Goal: Entertainment & Leisure: Consume media (video, audio)

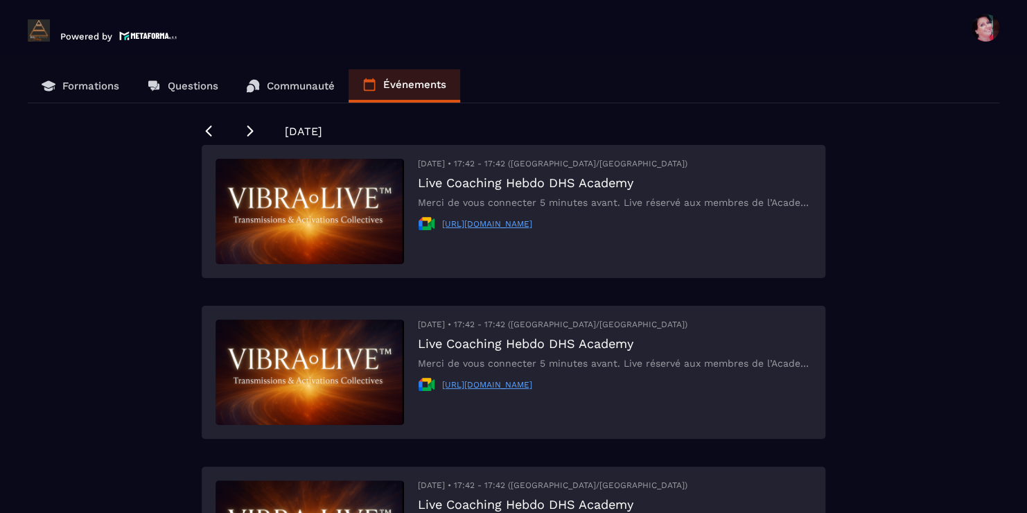
scroll to position [83, 0]
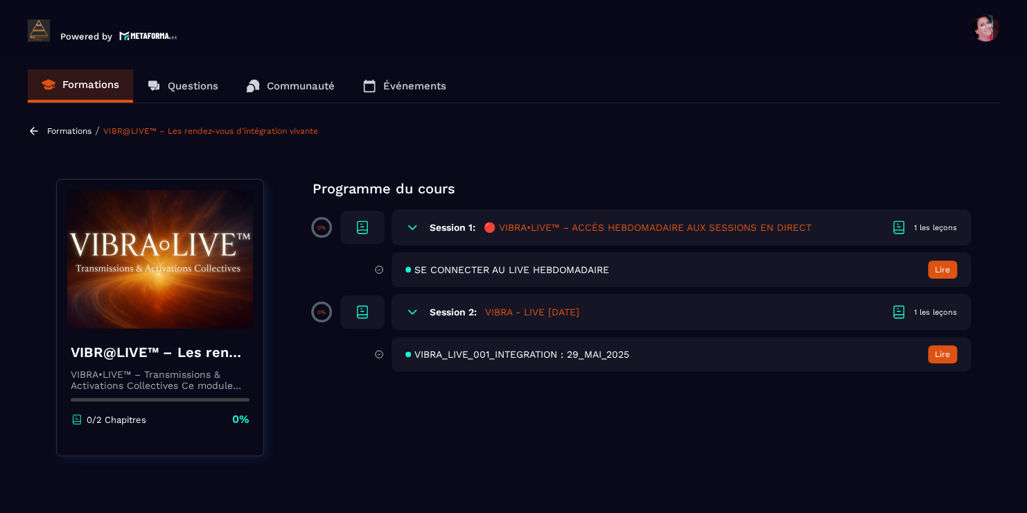
click at [568, 270] on span "SE CONNECTER AU LIVE HEBDOMADAIRE" at bounding box center [511, 269] width 195 height 11
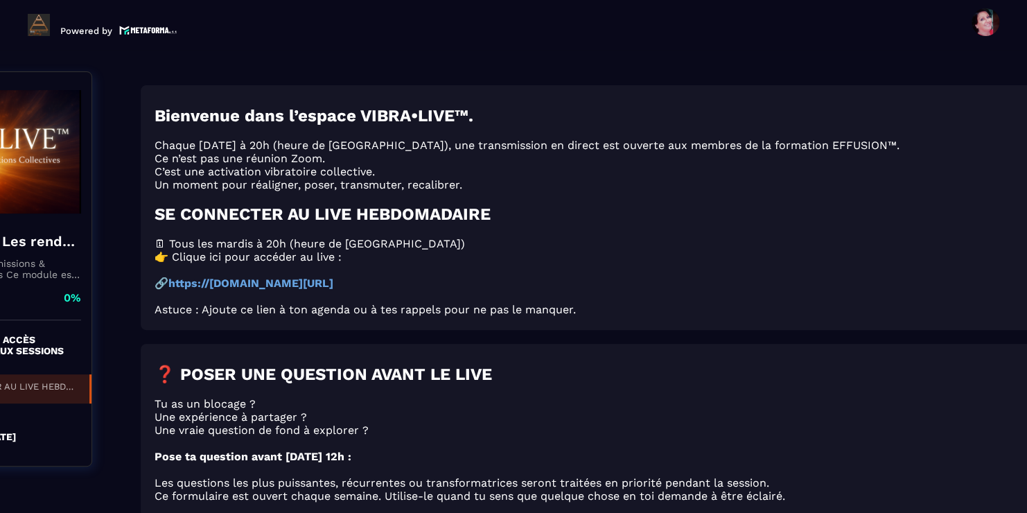
scroll to position [144, 200]
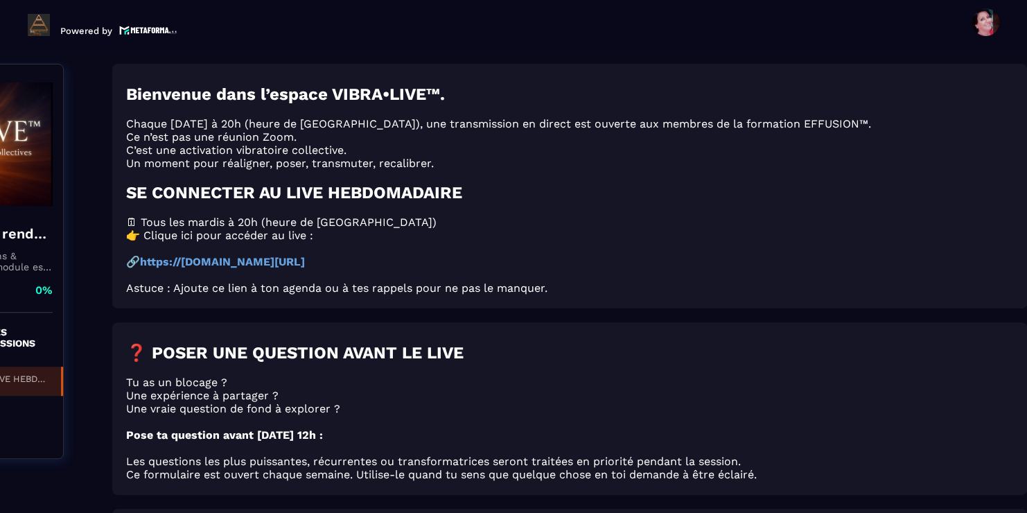
click at [769, 255] on p at bounding box center [569, 248] width 887 height 13
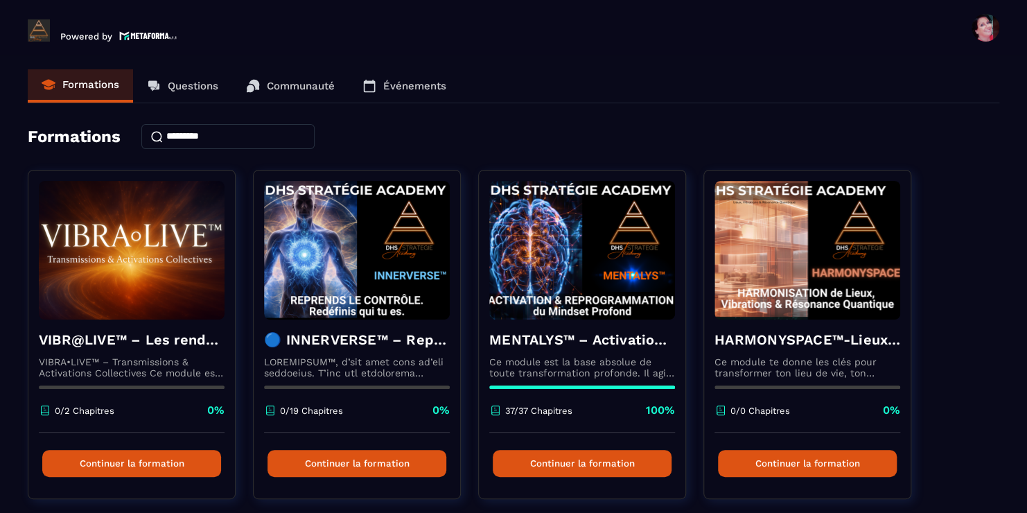
click at [5, 0] on header "Powered by [PERSON_NAME] [EMAIL_ADDRESS][DOMAIN_NAME] Formations Questions Comm…" at bounding box center [513, 27] width 1027 height 55
drag, startPoint x: 5, startPoint y: 0, endPoint x: -2, endPoint y: 2, distance: 7.2
drag, startPoint x: 986, startPoint y: 29, endPoint x: 710, endPoint y: 58, distance: 277.3
click at [710, 58] on section "Formations Questions Communauté Événements Formations VIBR@LIVE™ – Les rendez-v…" at bounding box center [513, 286] width 1027 height 463
drag, startPoint x: 982, startPoint y: 38, endPoint x: 730, endPoint y: 53, distance: 252.0
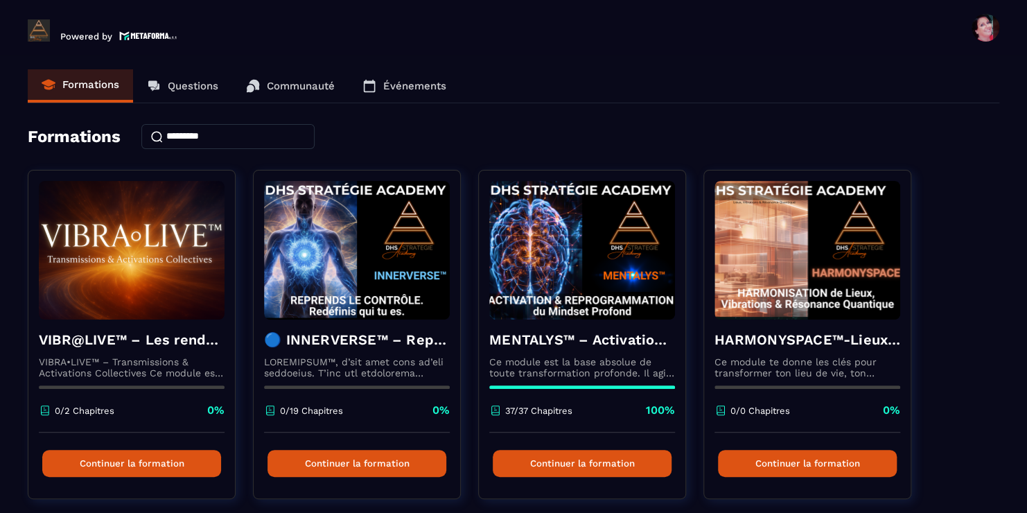
click at [730, 53] on header "Powered by [PERSON_NAME] [EMAIL_ADDRESS][DOMAIN_NAME] Formations Questions Comm…" at bounding box center [513, 27] width 1027 height 55
click at [175, 136] on input at bounding box center [227, 136] width 173 height 25
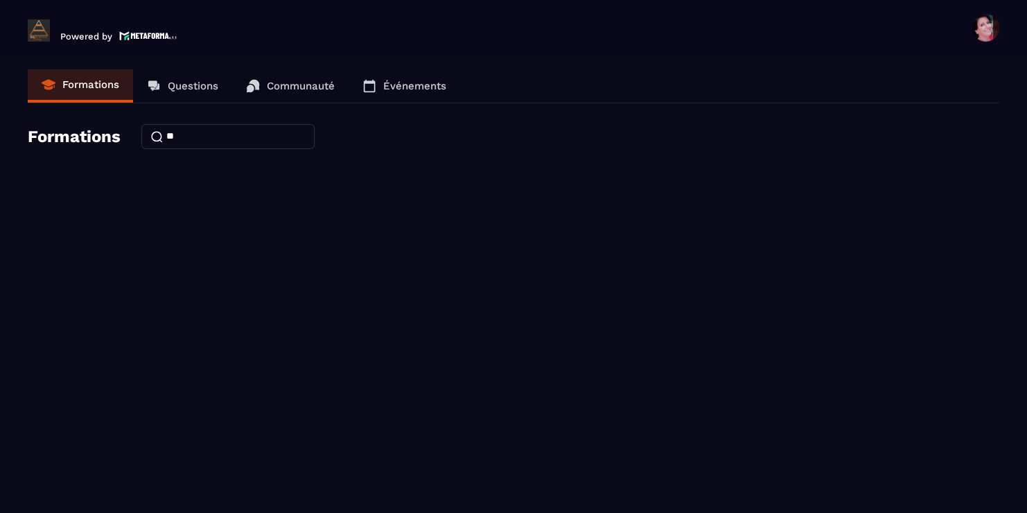
type input "*"
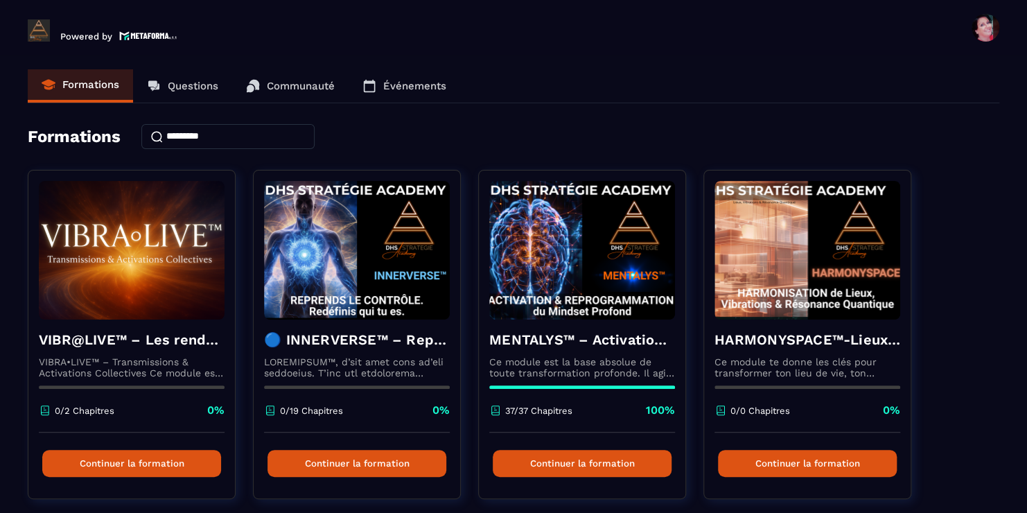
click at [37, 30] on img at bounding box center [39, 30] width 22 height 22
click at [161, 33] on img at bounding box center [148, 36] width 58 height 12
click at [933, 121] on div "Formations Questions Communauté Événements Formations VIBR@LIVE™ – Les rendez-v…" at bounding box center [514, 481] width 972 height 824
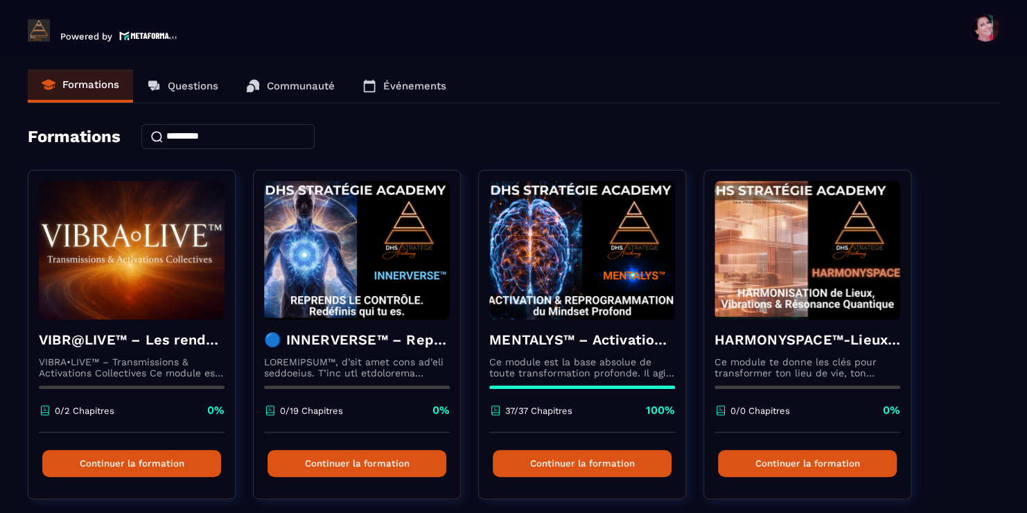
drag, startPoint x: 933, startPoint y: 121, endPoint x: 936, endPoint y: 157, distance: 35.5
click at [936, 157] on div "Formations Questions Communauté Événements Formations VIBR@LIVE™ – Les rendez-v…" at bounding box center [514, 481] width 972 height 824
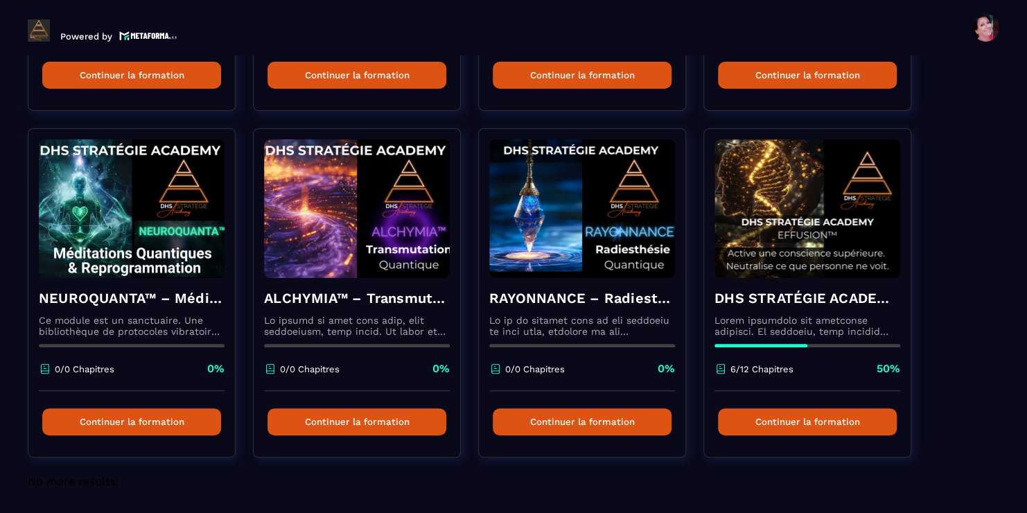
scroll to position [389, 0]
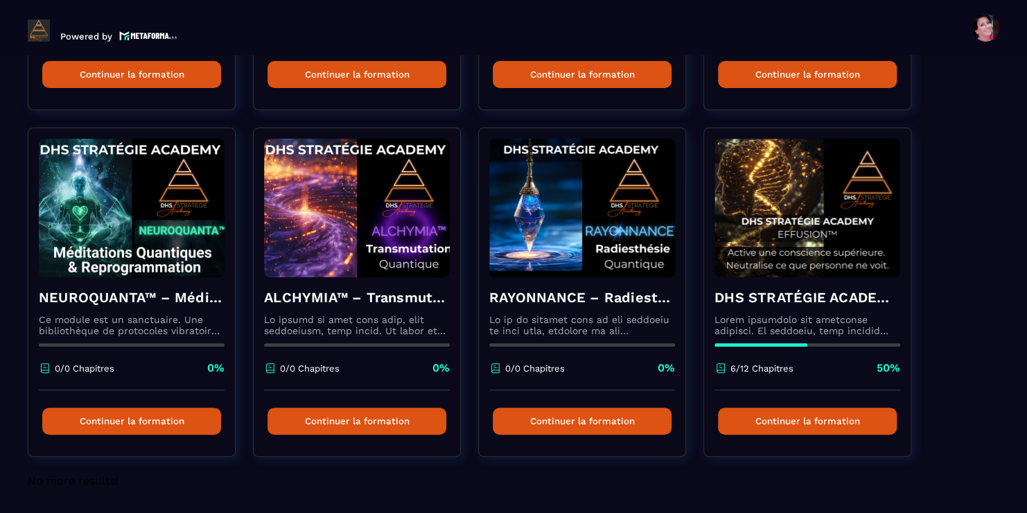
drag, startPoint x: 810, startPoint y: 414, endPoint x: 791, endPoint y: 484, distance: 71.8
click at [791, 484] on div "No more results!" at bounding box center [514, 489] width 972 height 30
drag, startPoint x: 785, startPoint y: 419, endPoint x: 798, endPoint y: 486, distance: 68.6
click at [798, 486] on div "No more results!" at bounding box center [514, 489] width 972 height 30
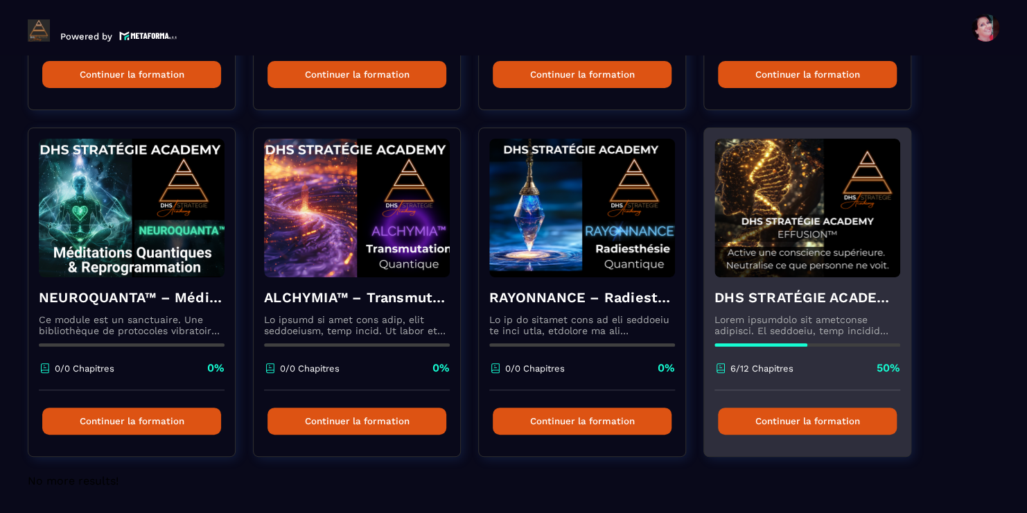
click at [833, 416] on button "Continuer la formation" at bounding box center [807, 421] width 179 height 27
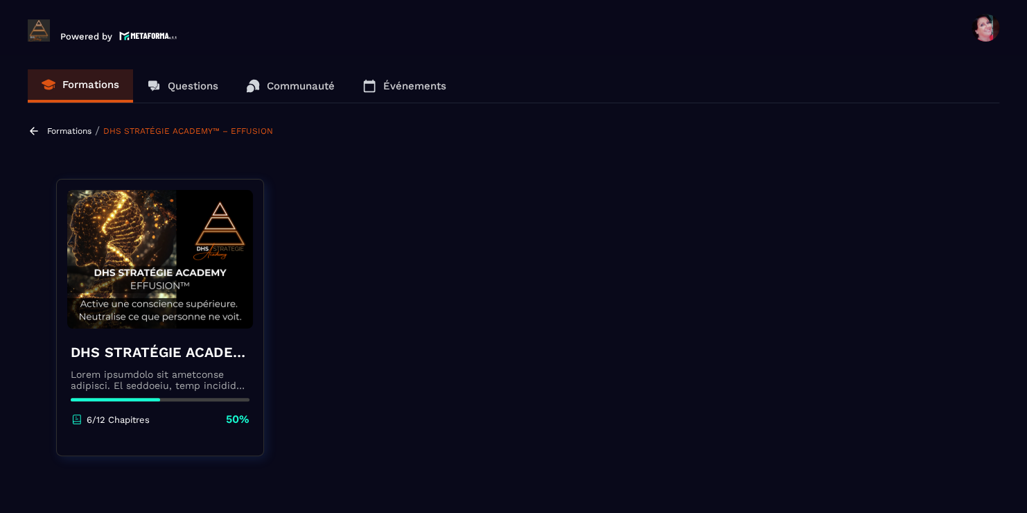
click at [240, 394] on div "DHS STRATÉGIE ACADEMY™ – EFFUSION 6/12 Chapitres 50%" at bounding box center [160, 385] width 207 height 112
click at [240, 126] on link "DHS STRATÉGIE ACADEMY™ – EFFUSION" at bounding box center [188, 131] width 170 height 10
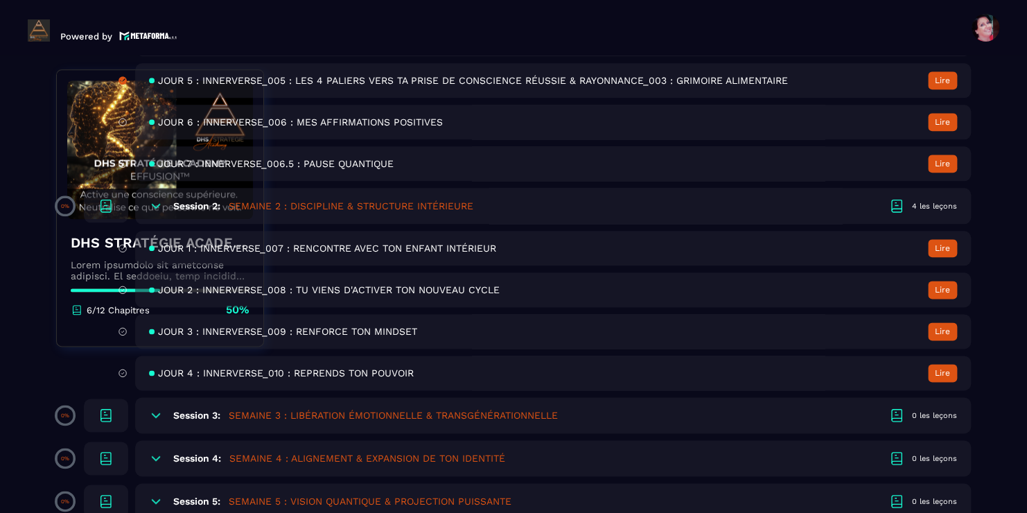
scroll to position [768, 0]
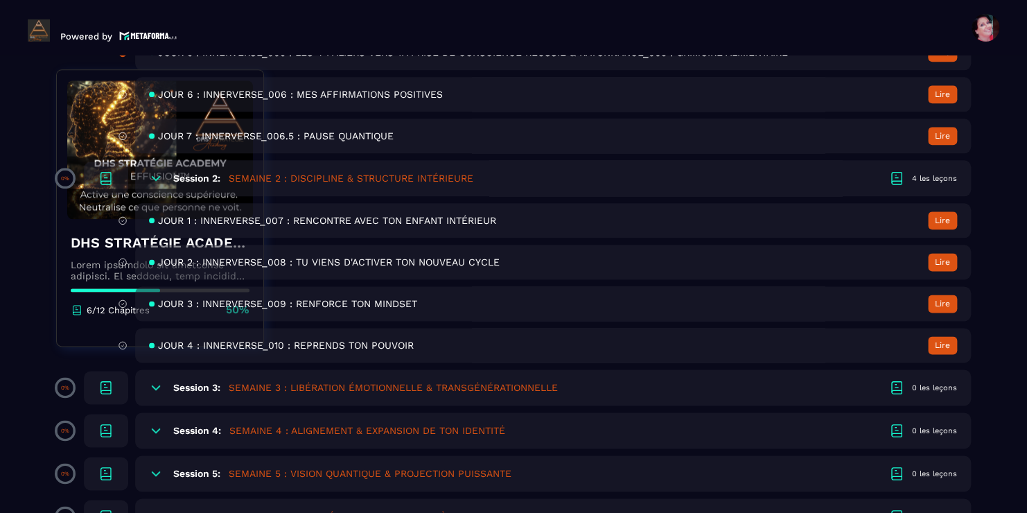
click at [234, 391] on h5 "SEMAINE 3 : LIBÉRATION ÉMOTIONNELLE & TRANSGÉNÉRATIONNELLE" at bounding box center [393, 387] width 329 height 14
drag, startPoint x: 234, startPoint y: 391, endPoint x: 153, endPoint y: 388, distance: 80.4
click at [153, 388] on div "Session 3: SEMAINE 3 : LIBÉRATION ÉMOTIONNELLE & TRANSGÉNÉRATIONNELLE 0 les leç…" at bounding box center [553, 387] width 836 height 36
click at [34, 405] on section "Formations Questions Communauté Événements Formations / DHS STRATÉGIE ACADEMY™ …" at bounding box center [513, 286] width 1027 height 463
click at [158, 391] on icon at bounding box center [156, 387] width 14 height 14
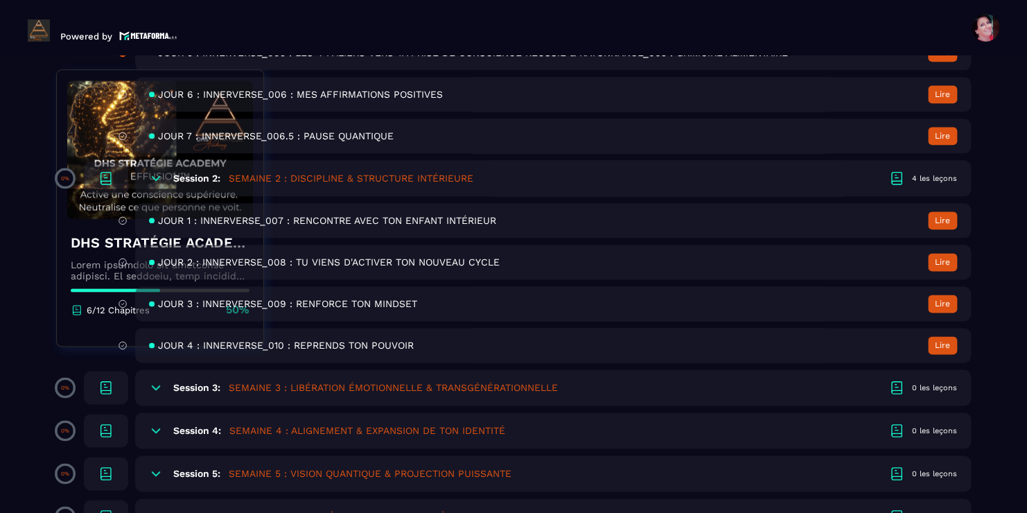
click at [250, 392] on h5 "SEMAINE 3 : LIBÉRATION ÉMOTIONNELLE & TRANSGÉNÉRATIONNELLE" at bounding box center [393, 387] width 329 height 14
click at [255, 304] on span "JOUR 3 : INNERVERSE_009 : RENFORCE TON MINDSET" at bounding box center [287, 303] width 259 height 11
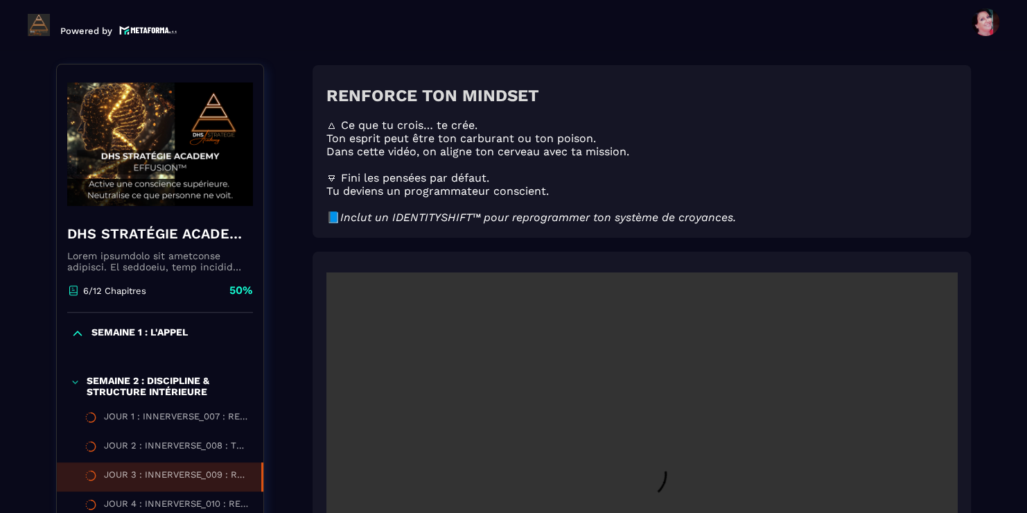
scroll to position [144, 0]
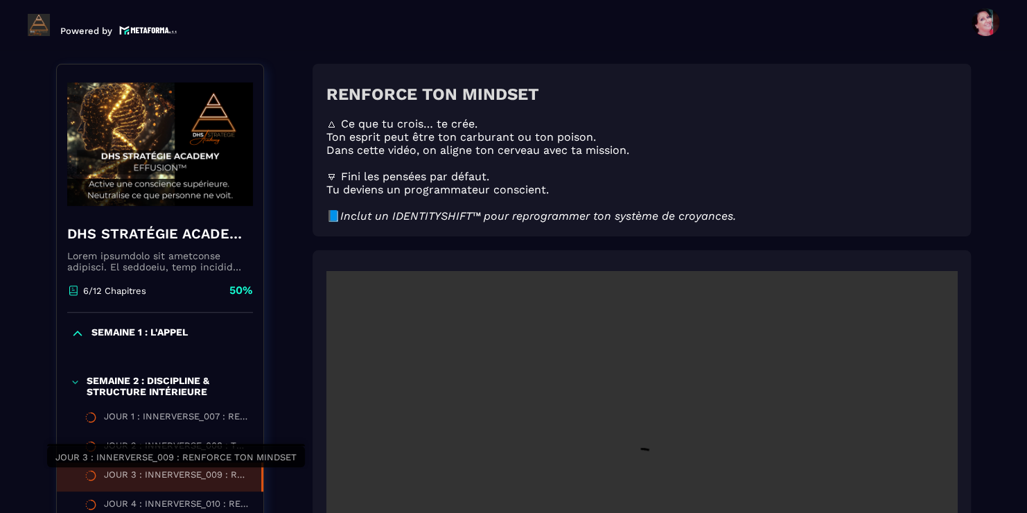
click at [184, 470] on div "JOUR 3 : INNERVERSE_009 : RENFORCE TON MINDSET" at bounding box center [175, 476] width 143 height 15
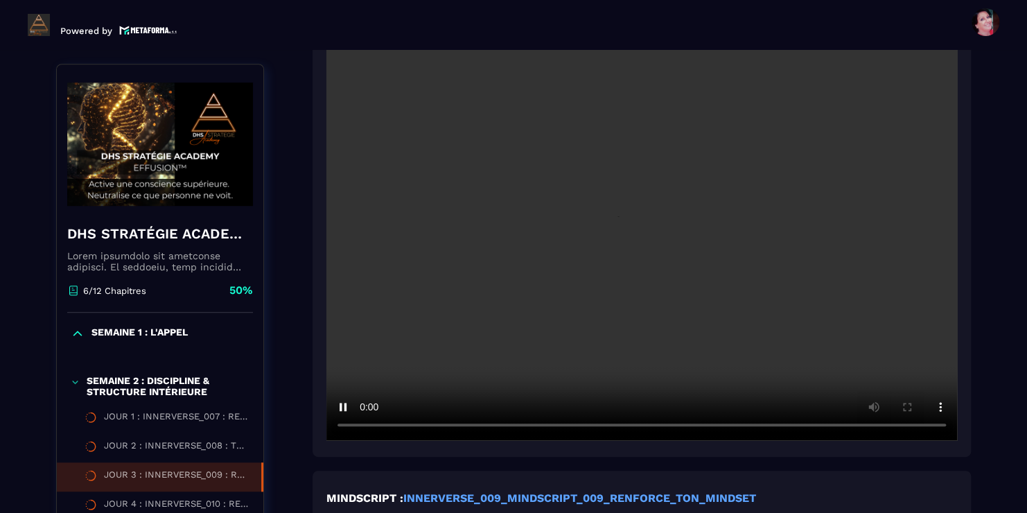
scroll to position [394, 0]
click at [523, 360] on video at bounding box center [641, 231] width 631 height 421
drag, startPoint x: 344, startPoint y: 410, endPoint x: 604, endPoint y: 321, distance: 274.0
click at [604, 321] on video at bounding box center [641, 231] width 631 height 421
